Goal: Find contact information: Find contact information

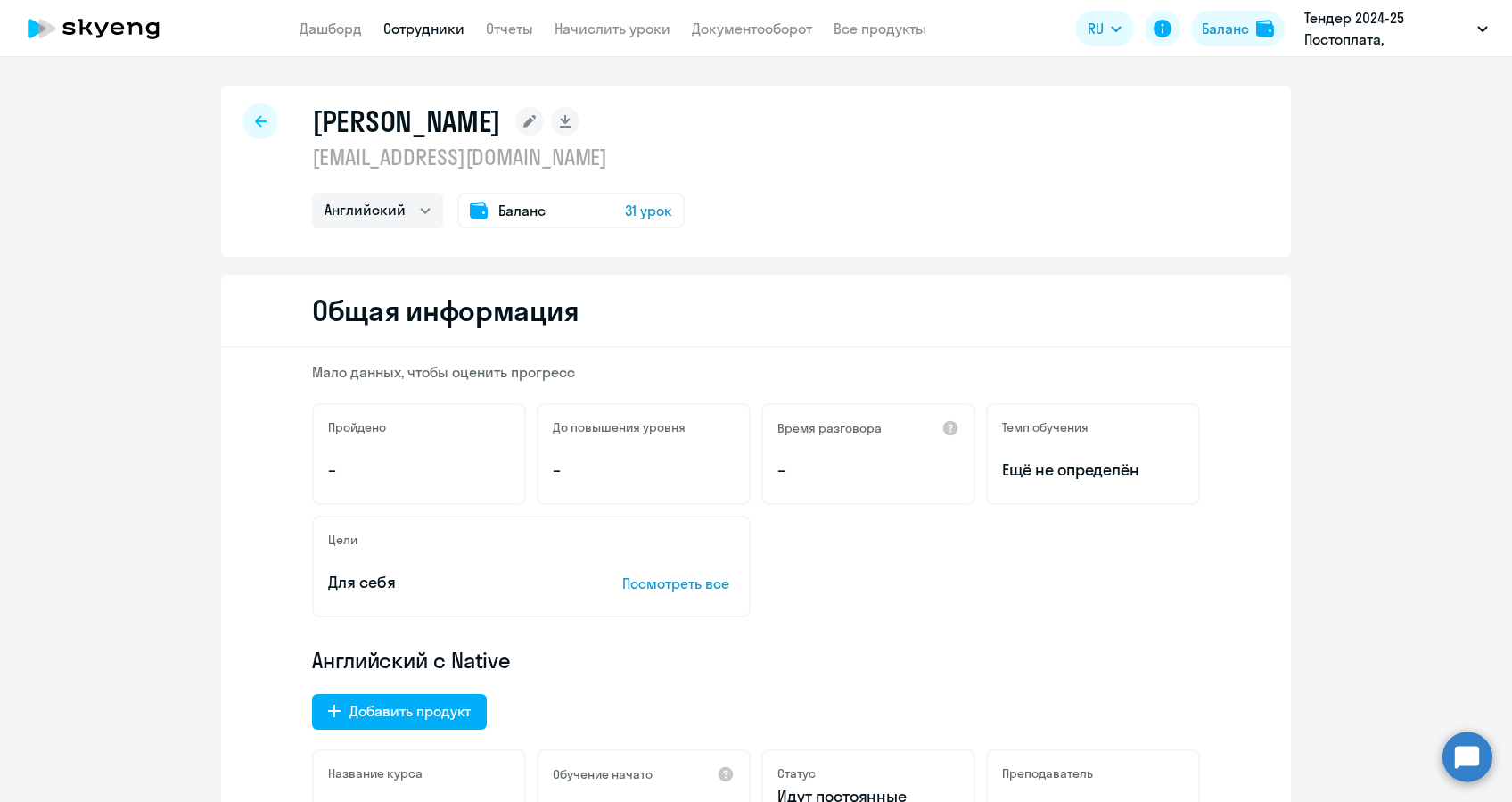
select select "english"
drag, startPoint x: 0, startPoint y: 0, endPoint x: 350, endPoint y: 22, distance: 350.7
click at [350, 22] on link "Дашборд" at bounding box center [330, 29] width 62 height 18
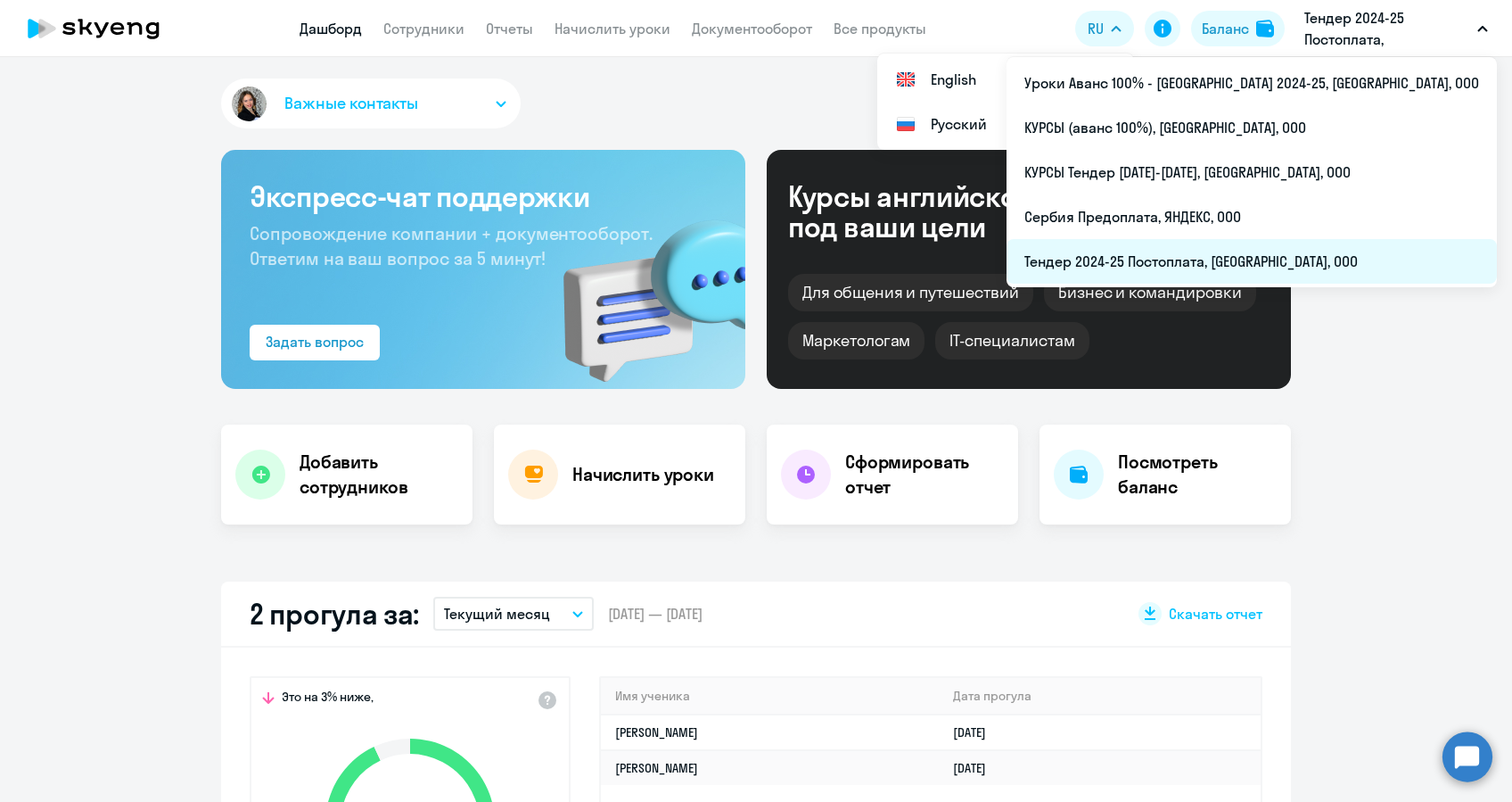
click at [1270, 260] on li "Тендер 2024-25 Постоплата, [GEOGRAPHIC_DATA], ООО" at bounding box center [1252, 260] width 490 height 44
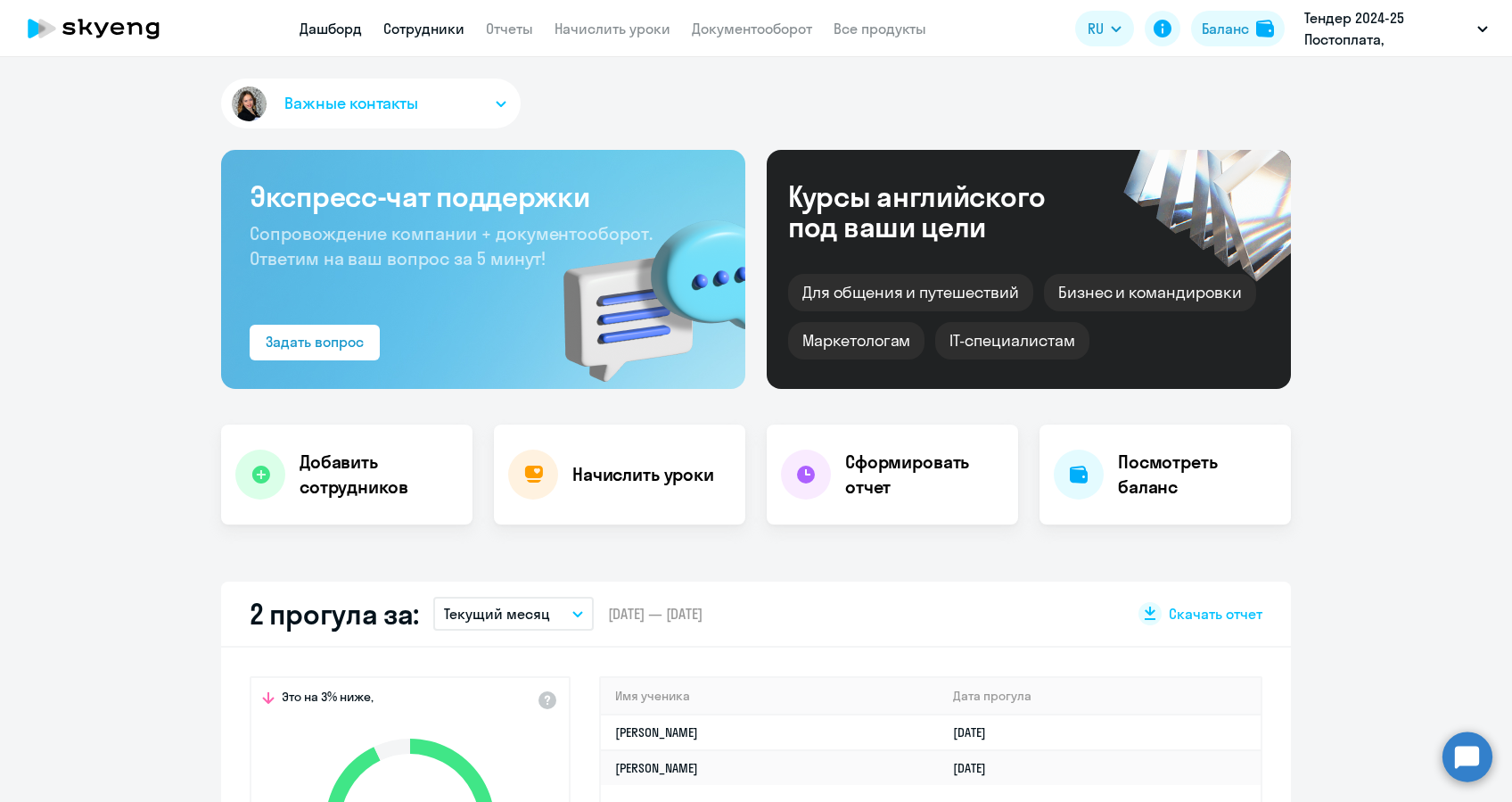
click at [429, 32] on link "Сотрудники" at bounding box center [424, 29] width 81 height 18
select select "30"
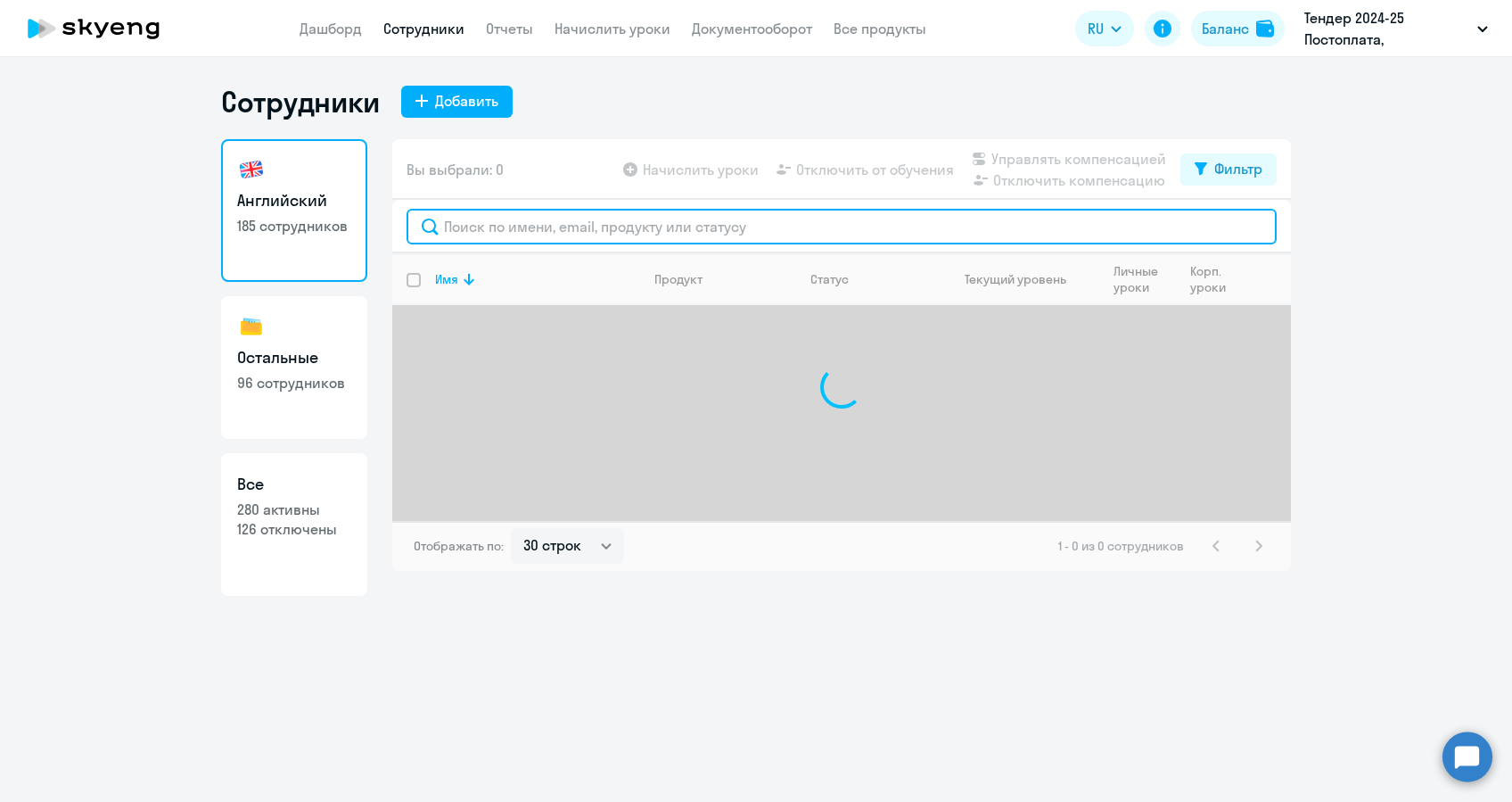
click at [656, 224] on input "text" at bounding box center [842, 227] width 870 height 36
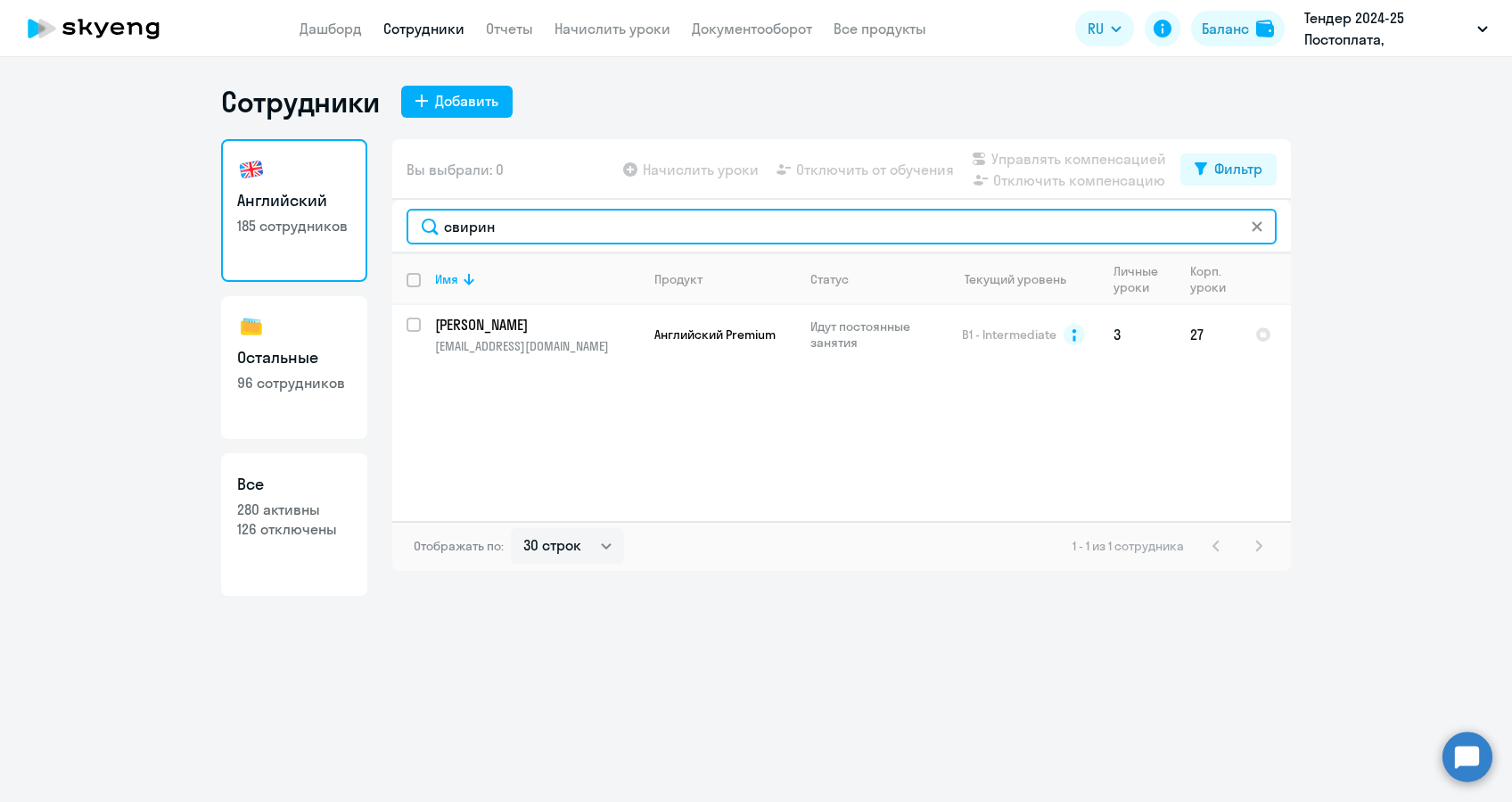
type input "свирин"
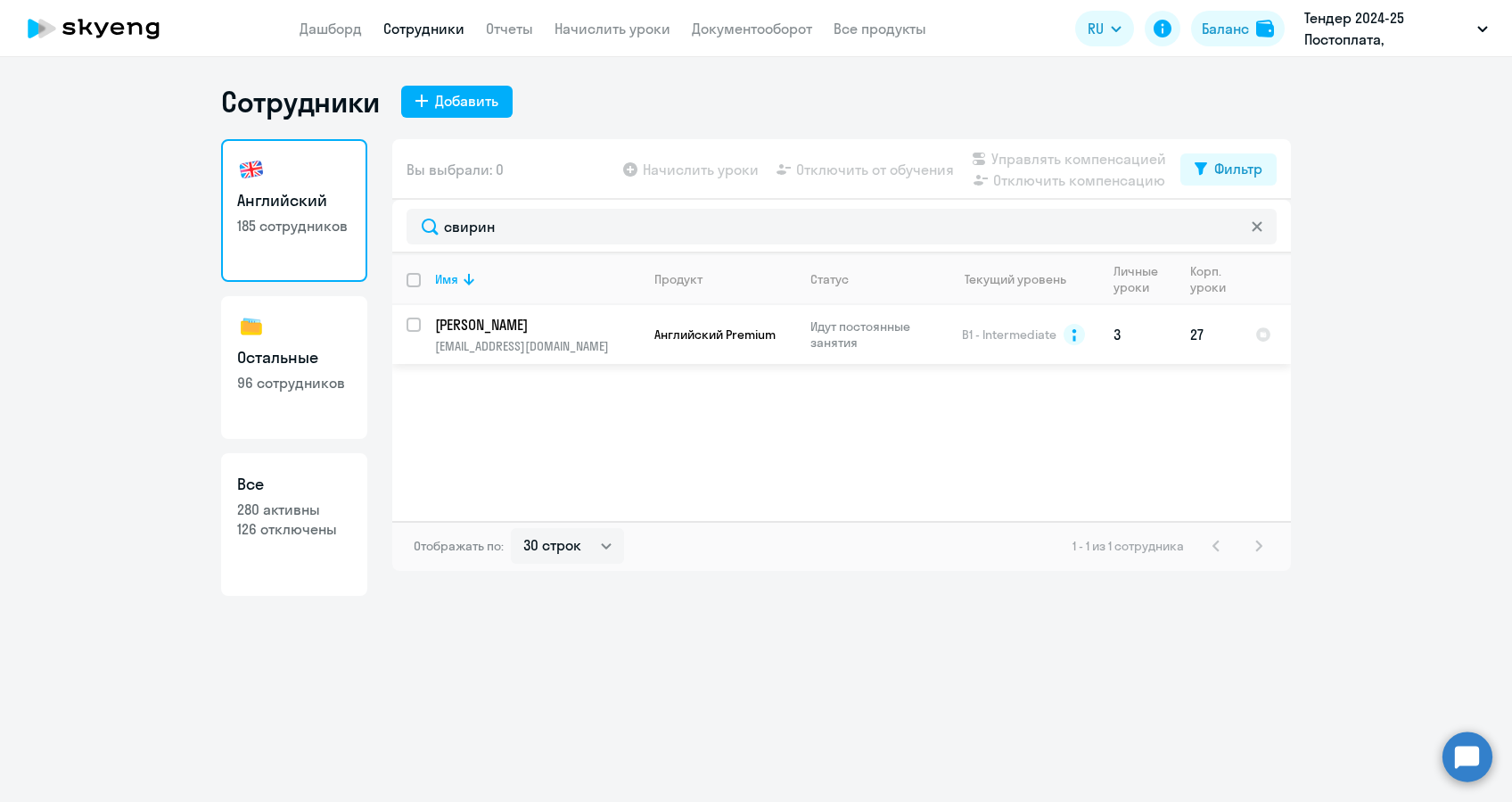
click at [660, 318] on td "Английский Premium" at bounding box center [717, 333] width 156 height 59
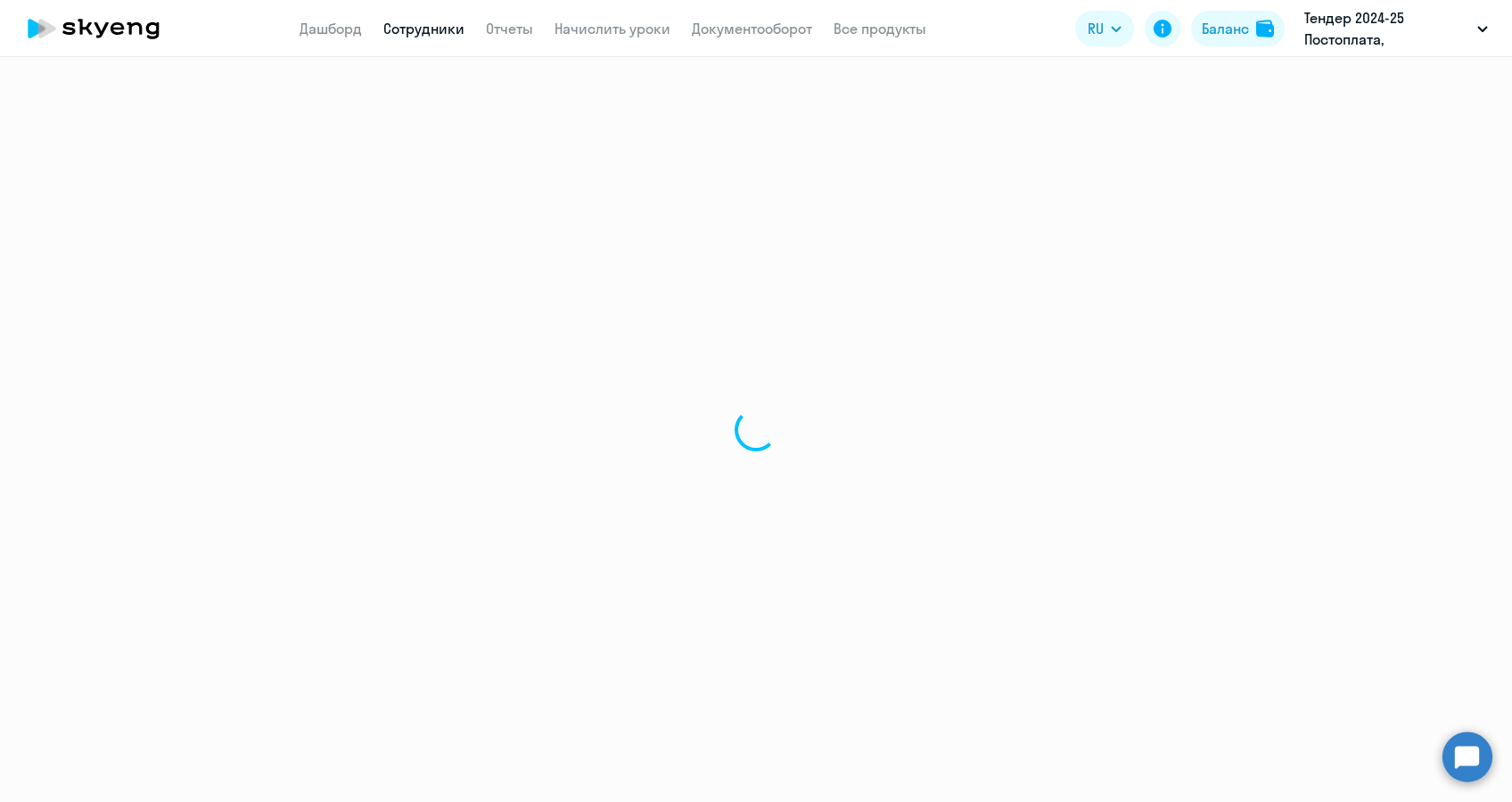
select select "english"
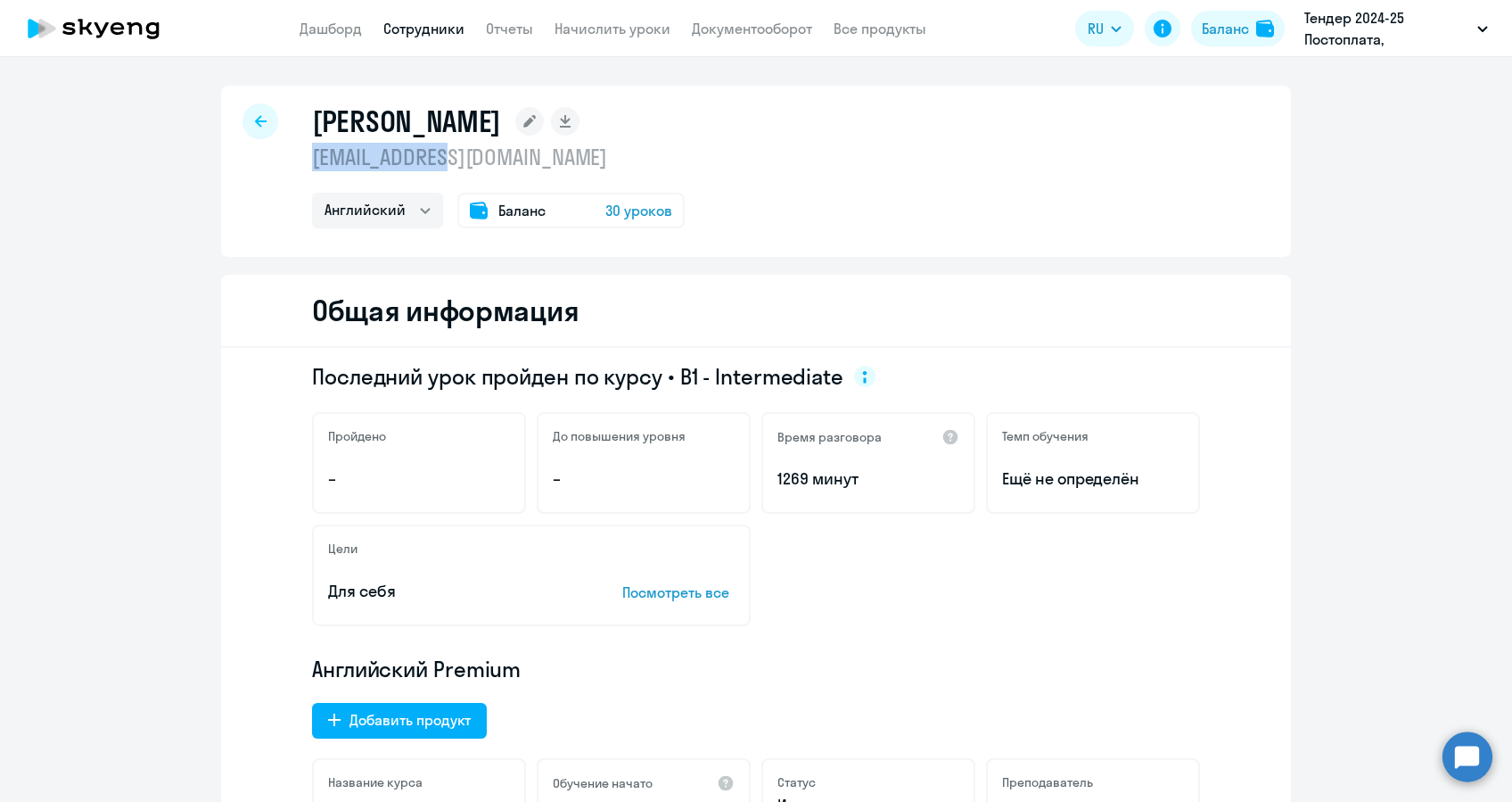
drag, startPoint x: 454, startPoint y: 166, endPoint x: 306, endPoint y: 162, distance: 148.1
click at [312, 162] on p "[EMAIL_ADDRESS][DOMAIN_NAME]" at bounding box center [498, 157] width 373 height 29
copy p "[EMAIL_ADDRESS][DOMAIN_NAME]"
